Goal: Task Accomplishment & Management: Use online tool/utility

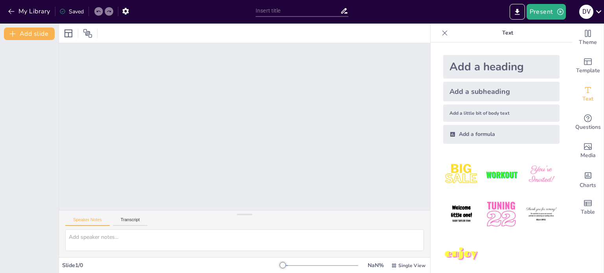
click at [464, 68] on div "Add a heading" at bounding box center [501, 67] width 116 height 24
click at [293, 266] on div at bounding box center [320, 266] width 75 height 6
click at [298, 265] on div at bounding box center [320, 265] width 75 height 1
click at [309, 265] on div at bounding box center [320, 265] width 75 height 1
click at [582, 97] on span "Text" at bounding box center [587, 99] width 11 height 9
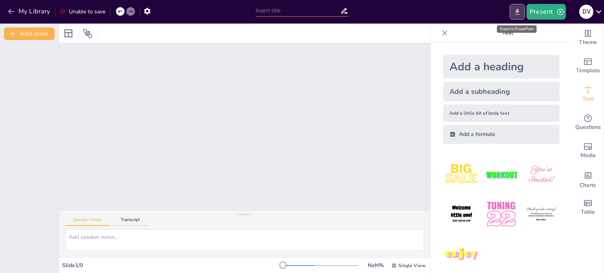
click at [512, 13] on button "Export to PowerPoint" at bounding box center [516, 12] width 15 height 16
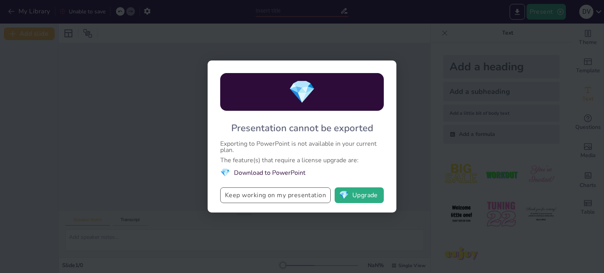
click at [245, 196] on button "Keep working on my presentation" at bounding box center [275, 195] width 110 height 16
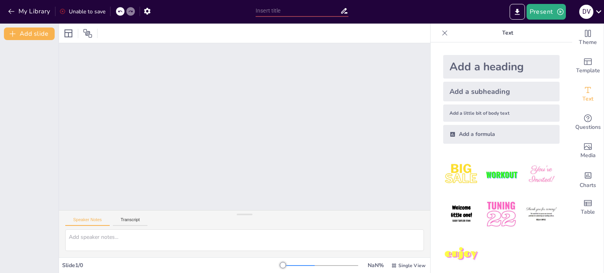
click at [486, 177] on img at bounding box center [501, 174] width 37 height 37
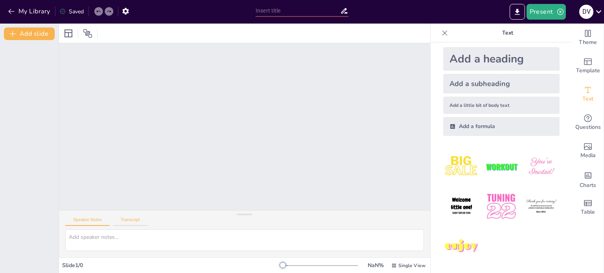
click at [132, 219] on button "Transcript" at bounding box center [130, 221] width 35 height 9
click at [101, 220] on button "Speaker Notes" at bounding box center [87, 221] width 44 height 9
click at [441, 33] on icon at bounding box center [445, 33] width 8 height 8
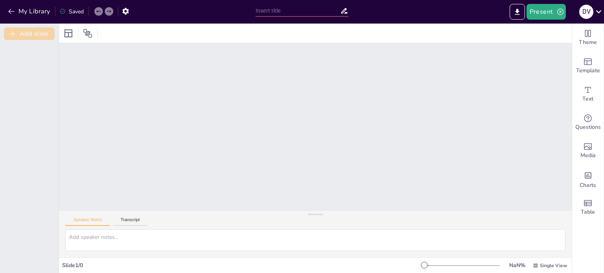
click at [29, 33] on button "Add slide" at bounding box center [29, 34] width 51 height 13
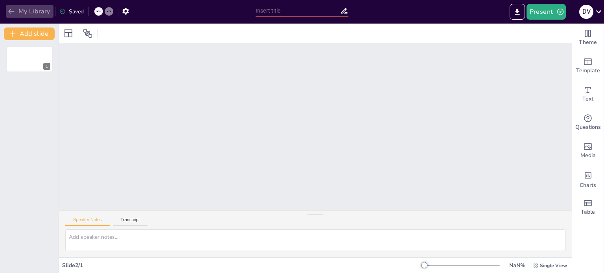
click at [18, 11] on button "My Library" at bounding box center [30, 11] width 48 height 13
